Goal: Transaction & Acquisition: Purchase product/service

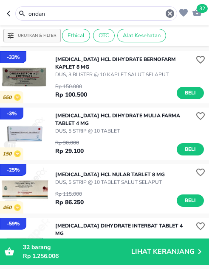
click at [114, 255] on p "Rp 1.256.006" at bounding box center [77, 256] width 108 height 9
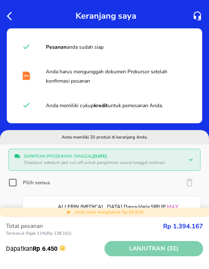
click at [134, 248] on span "Lanjutkan (32)" at bounding box center [154, 249] width 92 height 11
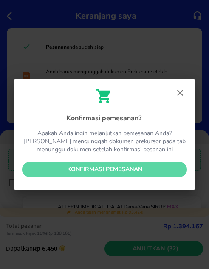
click at [111, 171] on span "Konfirmasi pemesanan" at bounding box center [104, 170] width 151 height 11
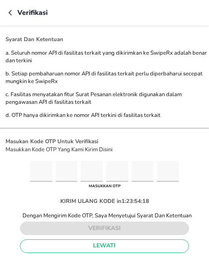
click at [34, 174] on input "Please enter OTP character 1" at bounding box center [41, 171] width 22 height 21
type input "9"
type input "5"
type input "6"
type input "0"
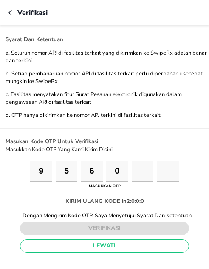
type input "6"
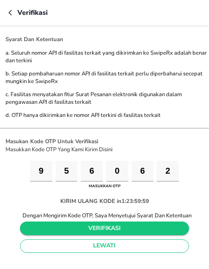
type input "2"
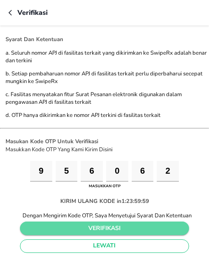
click at [62, 230] on span "verifikasi" at bounding box center [105, 229] width 156 height 11
